Goal: Task Accomplishment & Management: Use online tool/utility

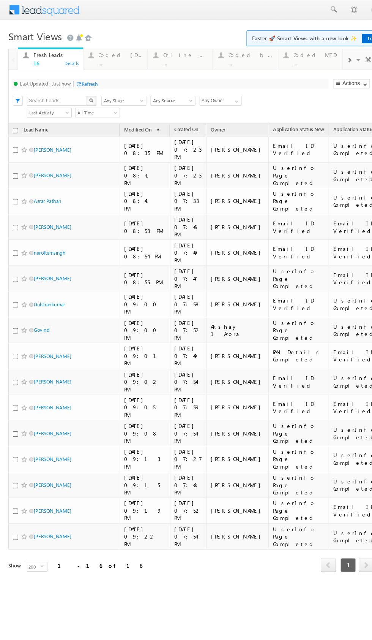
click at [108, 57] on div "..." at bounding box center [111, 58] width 41 height 6
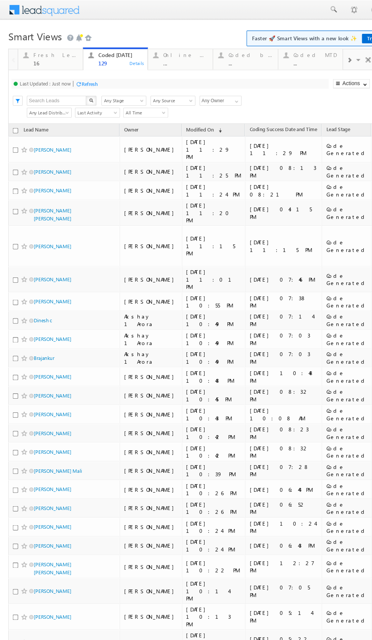
click at [233, 90] on div "Search X Lead Stage Any Stage Any Stage Lead Source Any Source Any Source Owner…" at bounding box center [183, 91] width 324 height 11
click at [220, 93] on span at bounding box center [218, 93] width 6 height 6
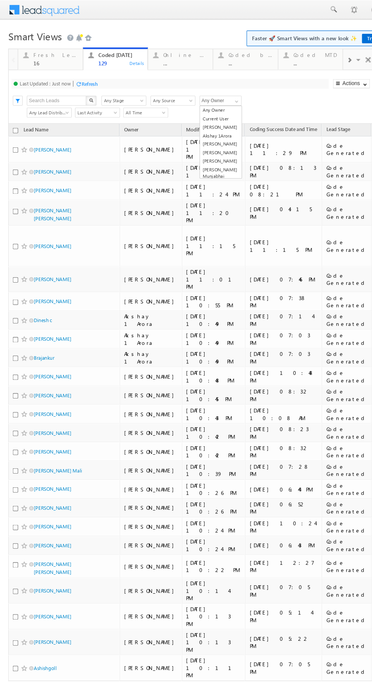
click at [204, 140] on link "[PERSON_NAME]" at bounding box center [203, 141] width 38 height 8
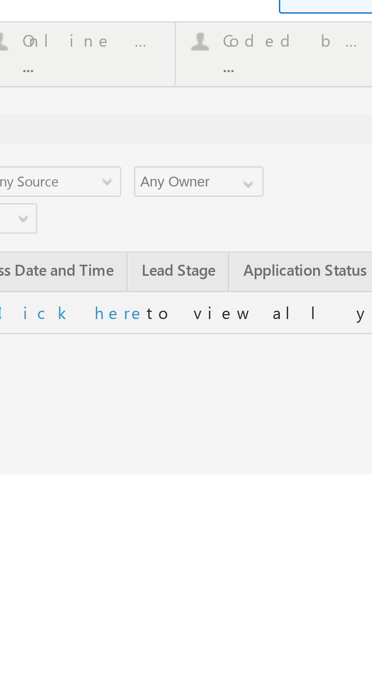
type input "Any Owner"
